Goal: Information Seeking & Learning: Learn about a topic

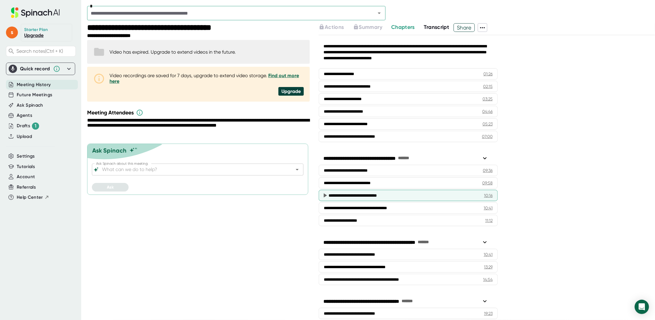
scroll to position [119, 0]
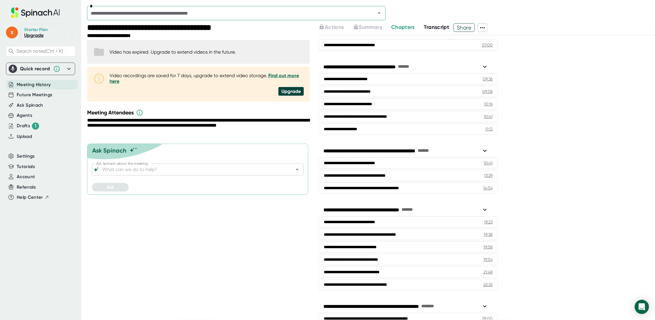
click at [48, 83] on span "Meeting History" at bounding box center [34, 84] width 34 height 7
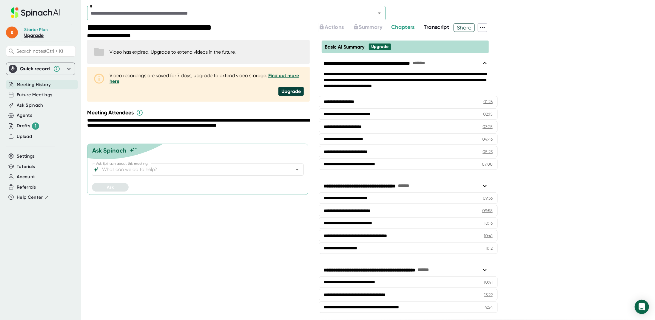
click at [156, 31] on div "**********" at bounding box center [161, 28] width 149 height 10
